Goal: Information Seeking & Learning: Learn about a topic

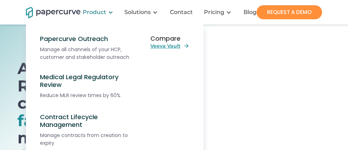
click at [92, 12] on div "Product" at bounding box center [94, 12] width 23 height 7
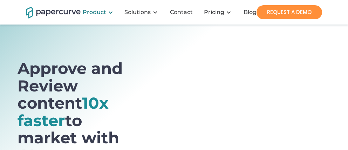
click at [92, 12] on div "Product" at bounding box center [94, 12] width 23 height 7
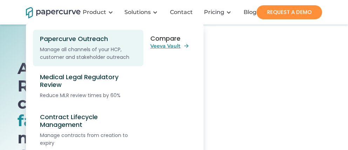
click at [80, 42] on div "Papercurve Outreach" at bounding box center [90, 39] width 101 height 8
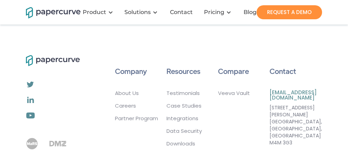
scroll to position [2303, 0]
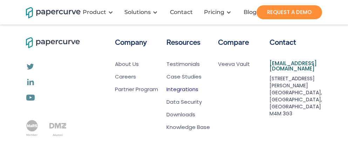
click at [183, 86] on link "Integrations" at bounding box center [182, 89] width 32 height 7
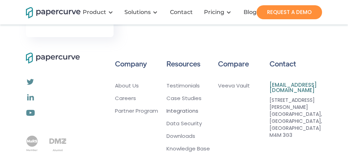
scroll to position [1613, 0]
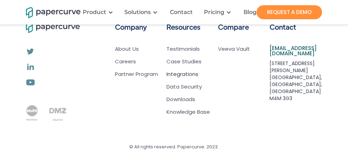
click at [178, 71] on link "Integrations" at bounding box center [182, 74] width 32 height 7
